Goal: Information Seeking & Learning: Learn about a topic

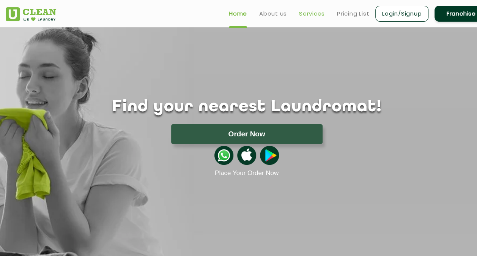
click at [304, 13] on link "Services" at bounding box center [312, 13] width 26 height 9
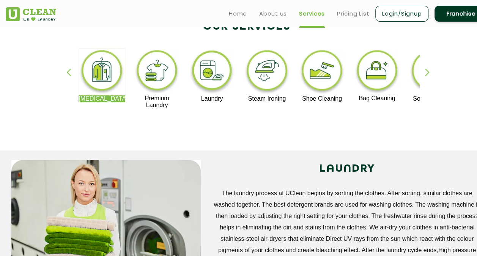
scroll to position [190, 0]
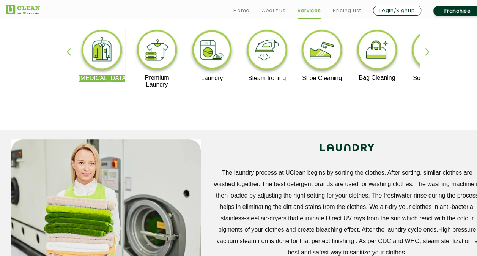
click at [428, 50] on div "button" at bounding box center [430, 58] width 11 height 21
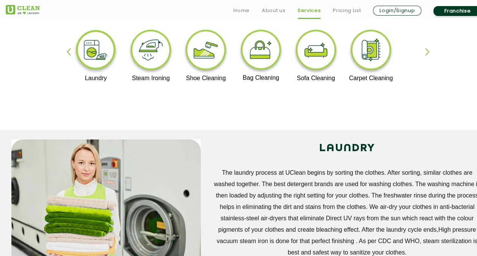
click at [427, 50] on div "button" at bounding box center [430, 58] width 11 height 21
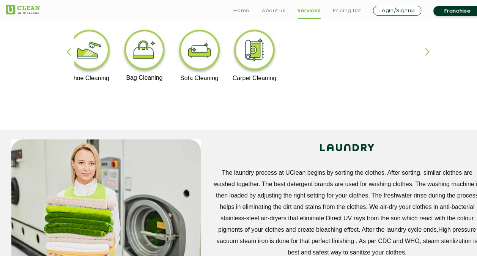
click at [427, 50] on div "button" at bounding box center [430, 58] width 11 height 21
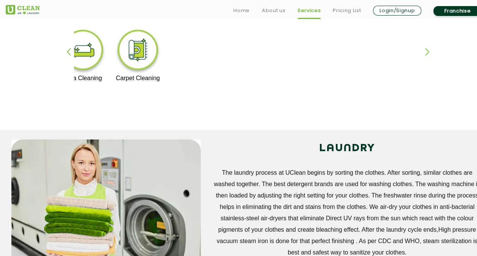
click at [427, 50] on div "button" at bounding box center [430, 58] width 11 height 21
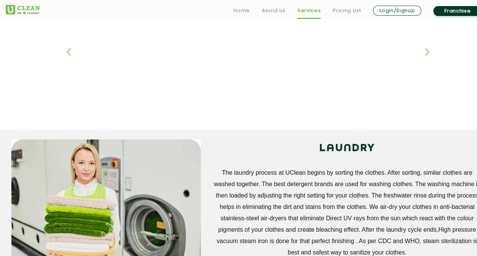
click at [427, 50] on div "button" at bounding box center [430, 58] width 11 height 21
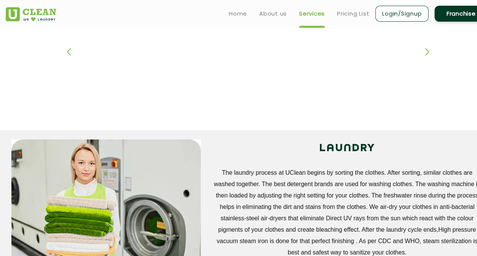
scroll to position [0, 0]
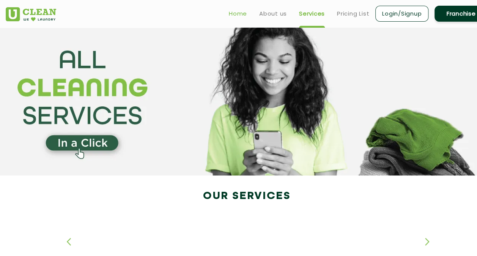
click at [236, 17] on link "Home" at bounding box center [238, 13] width 18 height 9
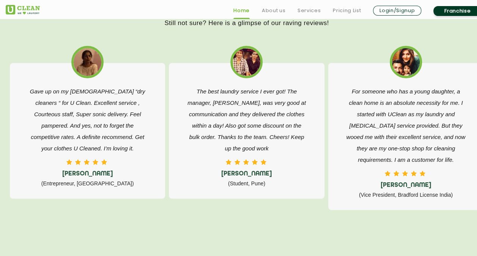
scroll to position [1215, 0]
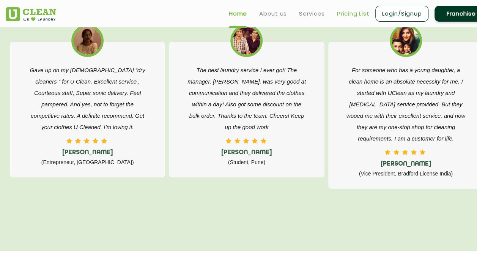
click at [353, 16] on link "Pricing List" at bounding box center [353, 13] width 32 height 9
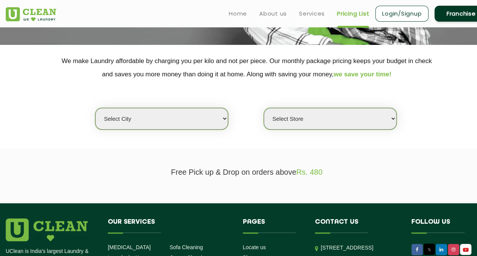
scroll to position [152, 0]
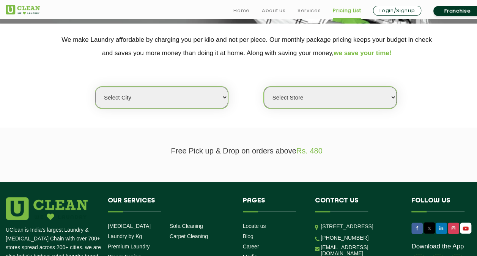
click at [198, 101] on select "Select city [GEOGRAPHIC_DATA] [GEOGRAPHIC_DATA] [GEOGRAPHIC_DATA] [GEOGRAPHIC_D…" at bounding box center [161, 98] width 133 height 22
select select "6"
click at [95, 87] on select "Select city [GEOGRAPHIC_DATA] [GEOGRAPHIC_DATA] [GEOGRAPHIC_DATA] [GEOGRAPHIC_D…" at bounding box center [161, 98] width 133 height 22
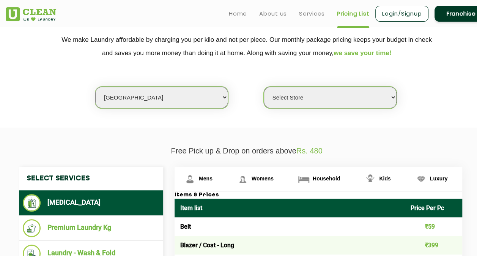
click at [316, 96] on select "Select Store [GEOGRAPHIC_DATA] [GEOGRAPHIC_DATA] UClean KR [GEOGRAPHIC_DATA] [G…" at bounding box center [330, 98] width 133 height 22
select select "413"
click at [264, 87] on select "Select Store [GEOGRAPHIC_DATA] [GEOGRAPHIC_DATA] UClean KR [GEOGRAPHIC_DATA] [G…" at bounding box center [330, 98] width 133 height 22
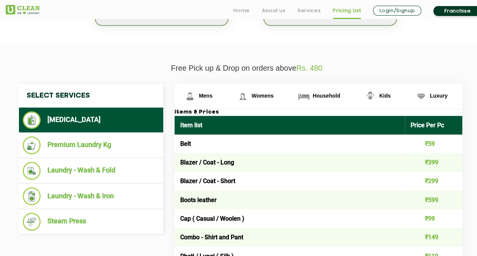
scroll to position [266, 0]
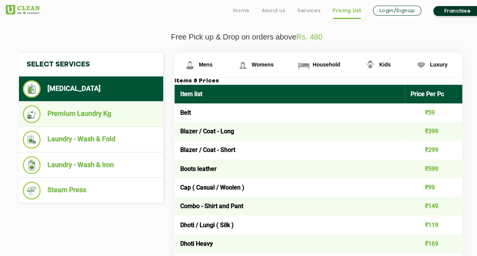
click at [114, 123] on ul "Premium Laundry Kg" at bounding box center [91, 113] width 144 height 25
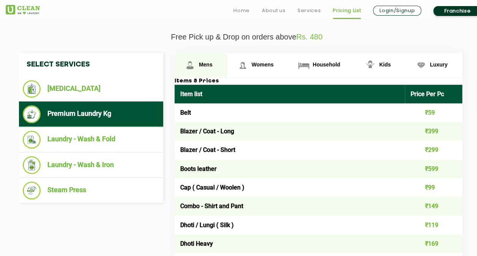
click at [209, 61] on span "Mens" at bounding box center [206, 64] width 14 height 6
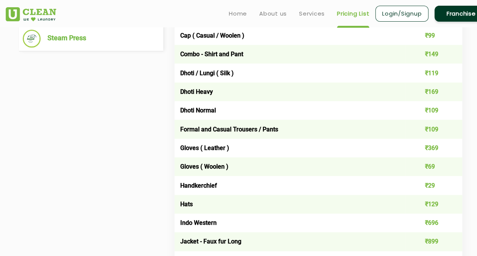
scroll to position [228, 0]
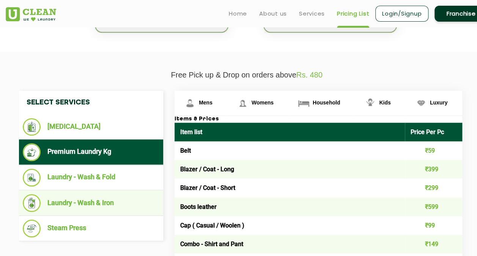
click at [77, 199] on li "Laundry - Wash & Iron" at bounding box center [91, 203] width 137 height 18
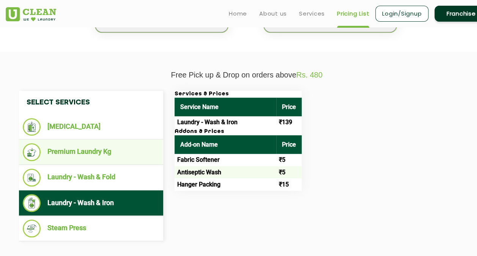
click at [93, 151] on li "Premium Laundry Kg" at bounding box center [91, 152] width 137 height 18
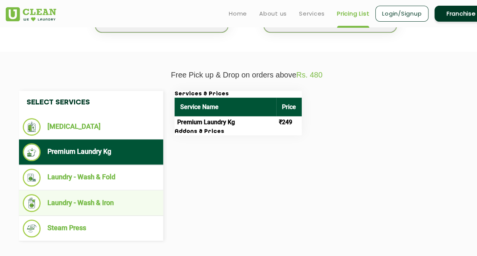
click at [85, 201] on li "Laundry - Wash & Iron" at bounding box center [91, 203] width 137 height 18
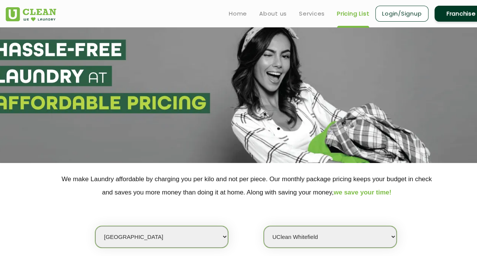
scroll to position [0, 0]
